Goal: Task Accomplishment & Management: Manage account settings

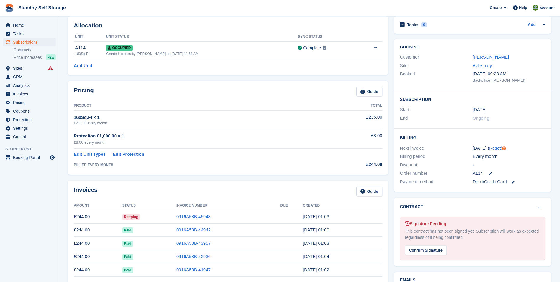
scroll to position [103, 0]
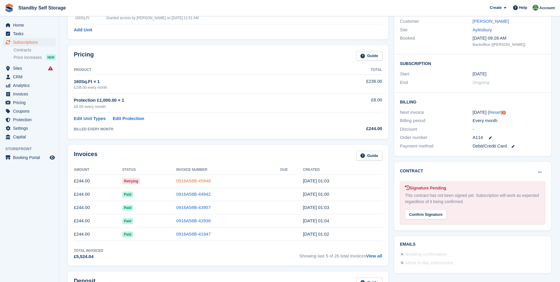
click at [203, 178] on link "0916A58B-45948" at bounding box center [193, 180] width 35 height 5
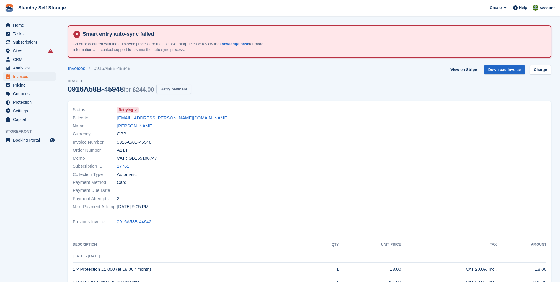
click at [180, 91] on button "Retry payment" at bounding box center [173, 89] width 35 height 10
